Goal: Information Seeking & Learning: Learn about a topic

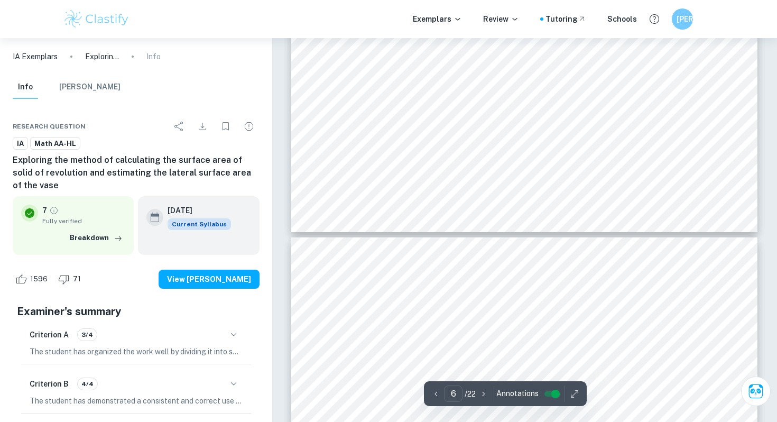
scroll to position [3174, 0]
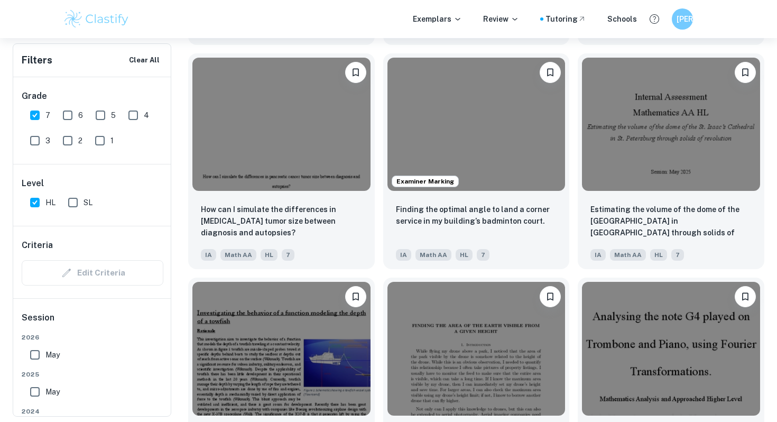
scroll to position [1244, 0]
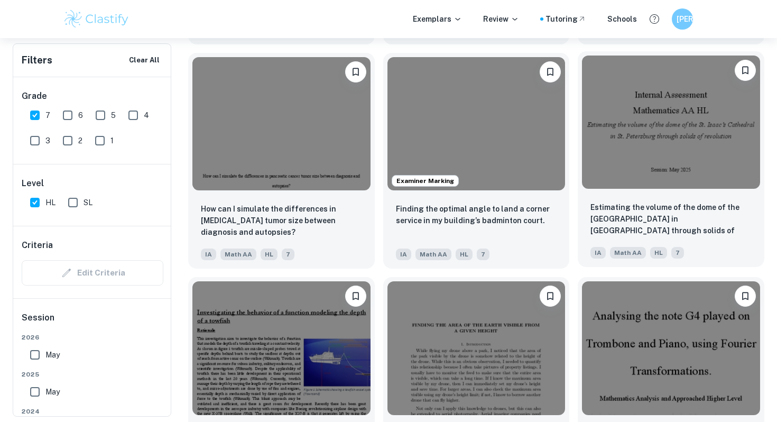
click at [658, 130] on img at bounding box center [671, 121] width 178 height 133
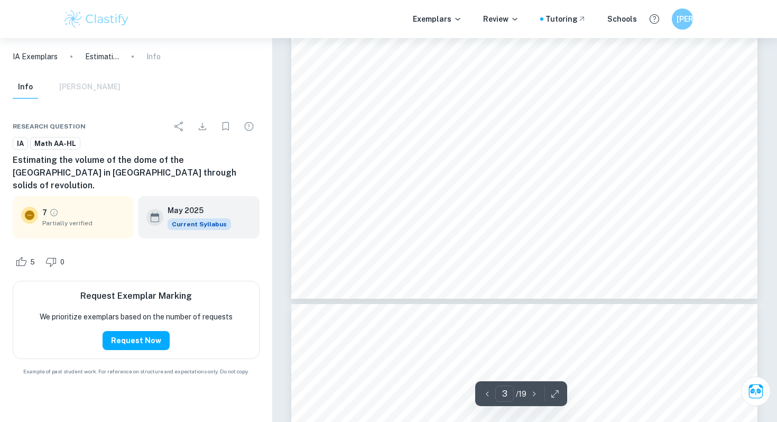
scroll to position [1754, 0]
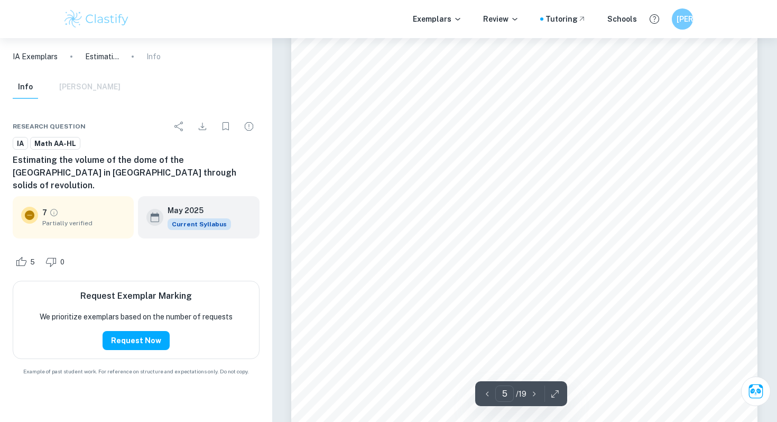
type input "6"
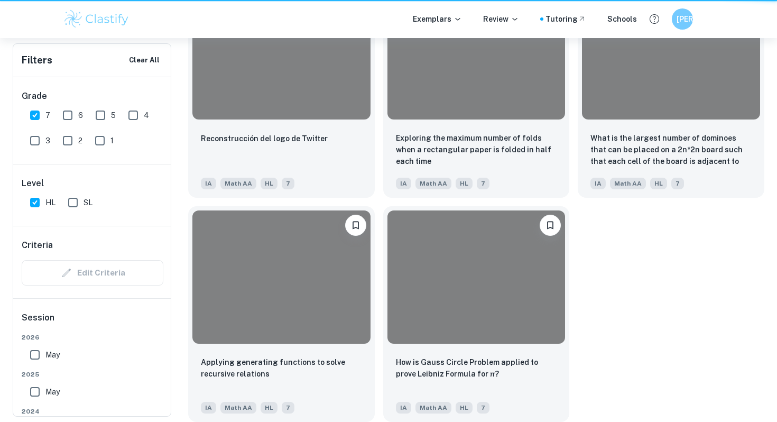
scroll to position [1244, 0]
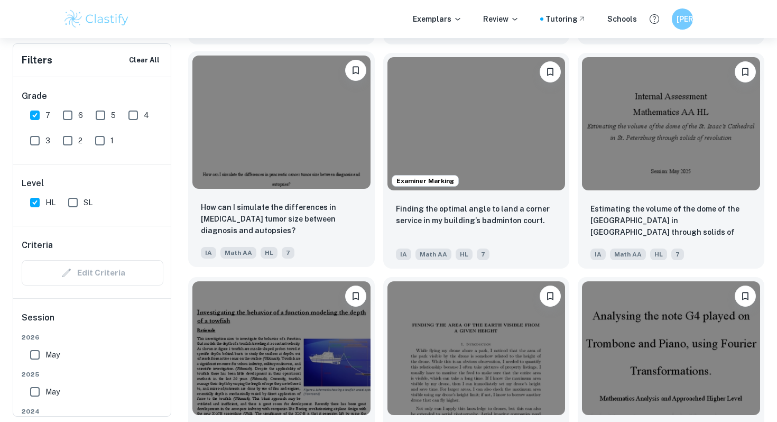
click at [279, 155] on img at bounding box center [281, 121] width 178 height 133
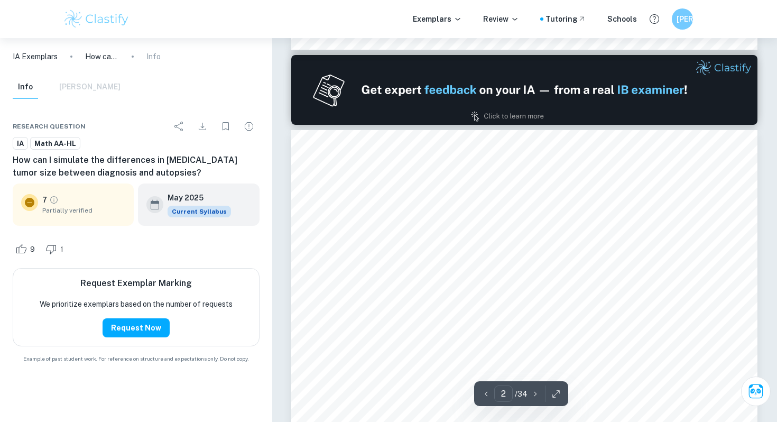
scroll to position [719, 0]
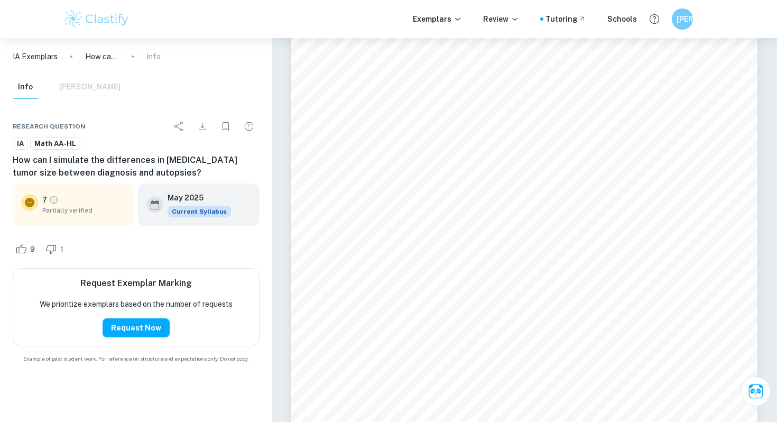
click at [517, 241] on span "Appendix II: Organized Data (Raw Data without 09s).............................…" at bounding box center [531, 237] width 342 height 9
click at [493, 137] on span "2.2: Nonlinear Regression Equations of Data....................................…" at bounding box center [531, 134] width 342 height 9
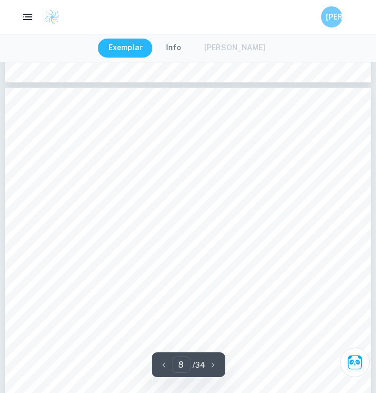
scroll to position [3432, 0]
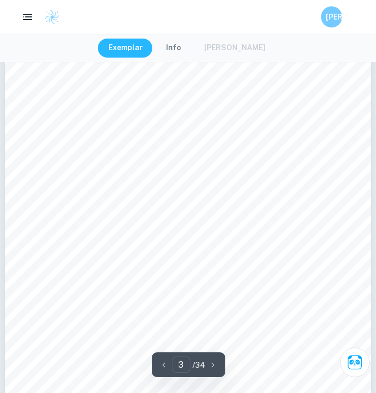
type input "2"
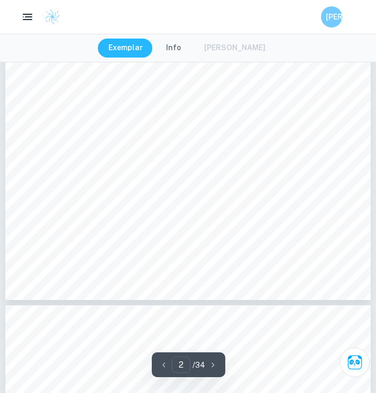
scroll to position [539, 0]
